Goal: Find specific page/section: Find specific page/section

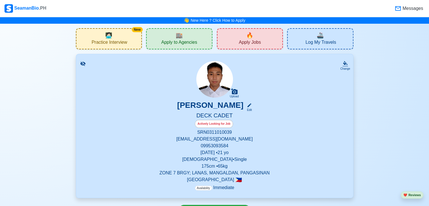
click at [167, 40] on span "Apply to Agencies" at bounding box center [180, 43] width 36 height 7
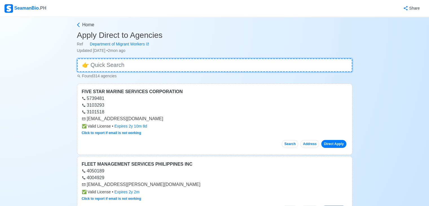
click at [133, 66] on input at bounding box center [215, 65] width 276 height 14
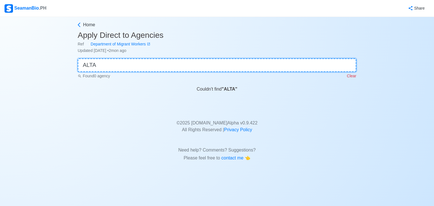
type input "ALTA"
click at [250, 67] on input "ALTA" at bounding box center [217, 65] width 278 height 14
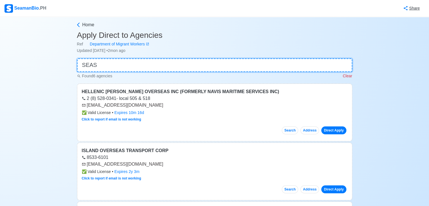
type input "SEAS"
click at [178, 60] on input "SEAS" at bounding box center [215, 65] width 276 height 14
